Goal: Information Seeking & Learning: Check status

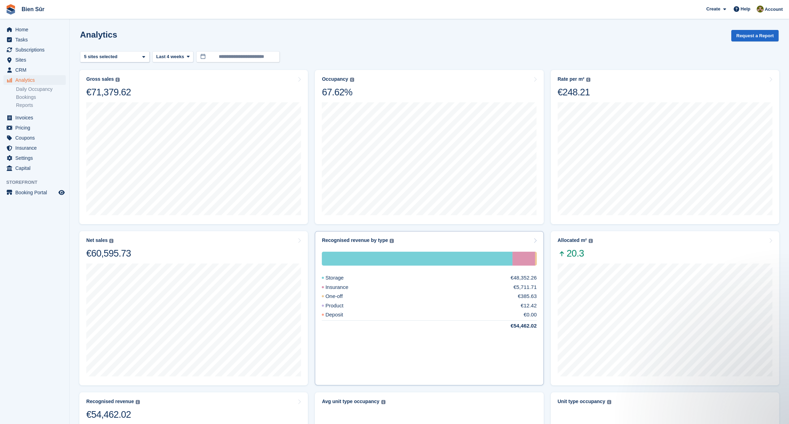
click at [430, 239] on div "Recognised revenue by type The sum of all finalised invoices, after discount an…" at bounding box center [429, 240] width 215 height 6
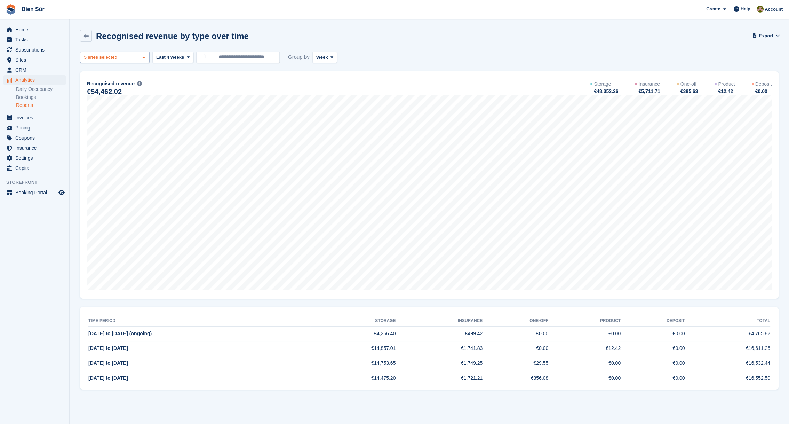
click at [138, 56] on div "Maurepas 2 sites selected 3 sites selected 4 sites selected 5 sites selected" at bounding box center [115, 56] width 70 height 11
click at [124, 77] on button "Clear" at bounding box center [130, 75] width 21 height 11
click at [92, 113] on div "Orgeval" at bounding box center [114, 112] width 63 height 11
select select "****"
click at [378, 49] on div "Recognised revenue by type over time Export Export recognised revenue by type o…" at bounding box center [429, 40] width 698 height 20
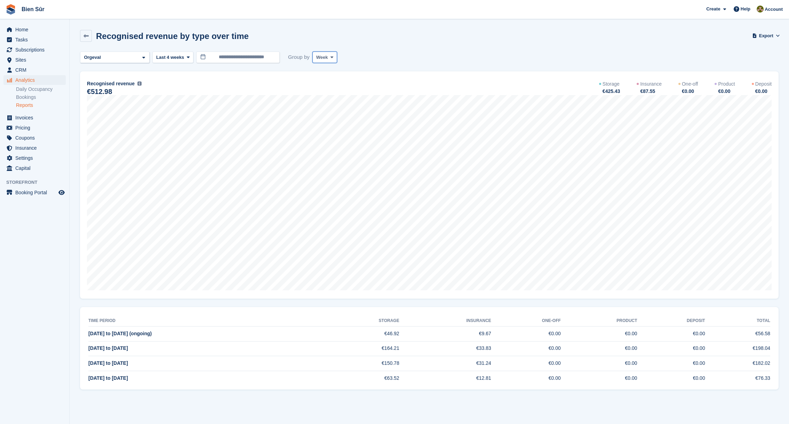
click at [322, 55] on span "Week" at bounding box center [322, 57] width 12 height 7
click at [326, 79] on link "Day" at bounding box center [345, 73] width 61 height 13
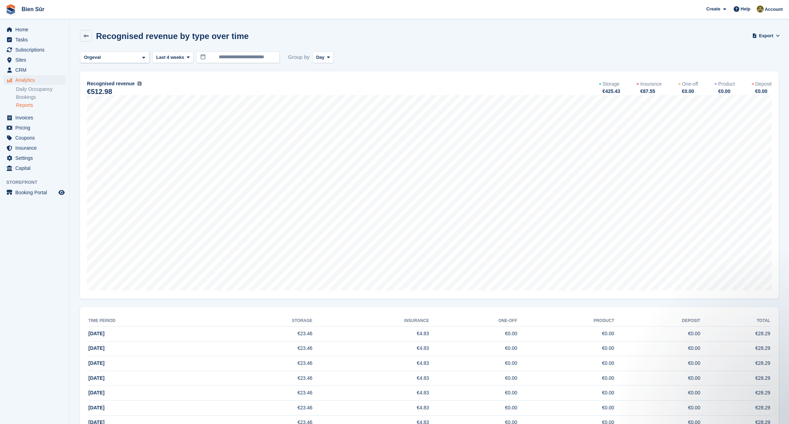
click at [34, 396] on aside "Home Tasks Subscriptions Subscriptions Subscriptions Price increases NEW Price …" at bounding box center [34, 213] width 69 height 389
